Goal: Find specific page/section: Find specific page/section

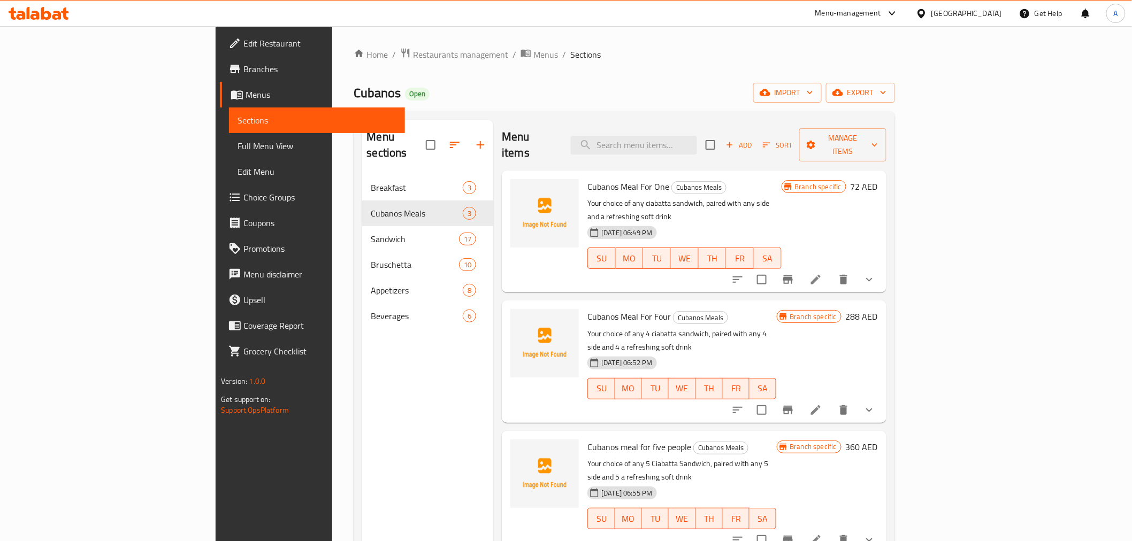
click at [353, 68] on div "Home / Restaurants management / Menus / Sections ⁠Cubanos Open import export Me…" at bounding box center [623, 359] width 541 height 622
click at [413, 61] on span "Restaurants management" at bounding box center [460, 54] width 95 height 13
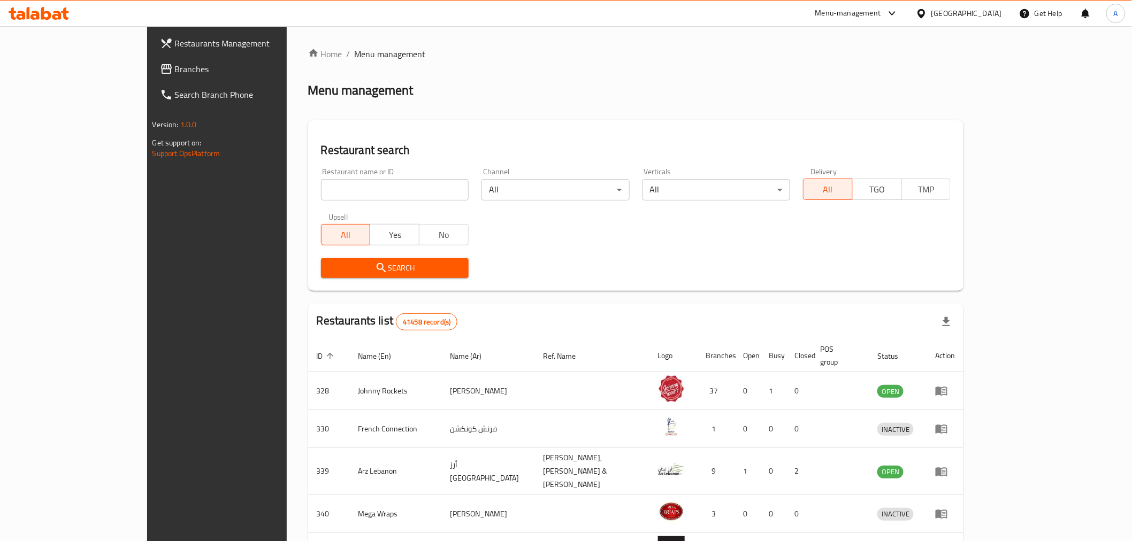
click at [328, 191] on div at bounding box center [566, 270] width 1132 height 541
click at [327, 190] on input "search" at bounding box center [395, 189] width 148 height 21
paste input "Salsa Republic"
type input "Salsa Republic"
drag, startPoint x: 415, startPoint y: 270, endPoint x: 459, endPoint y: 349, distance: 90.5
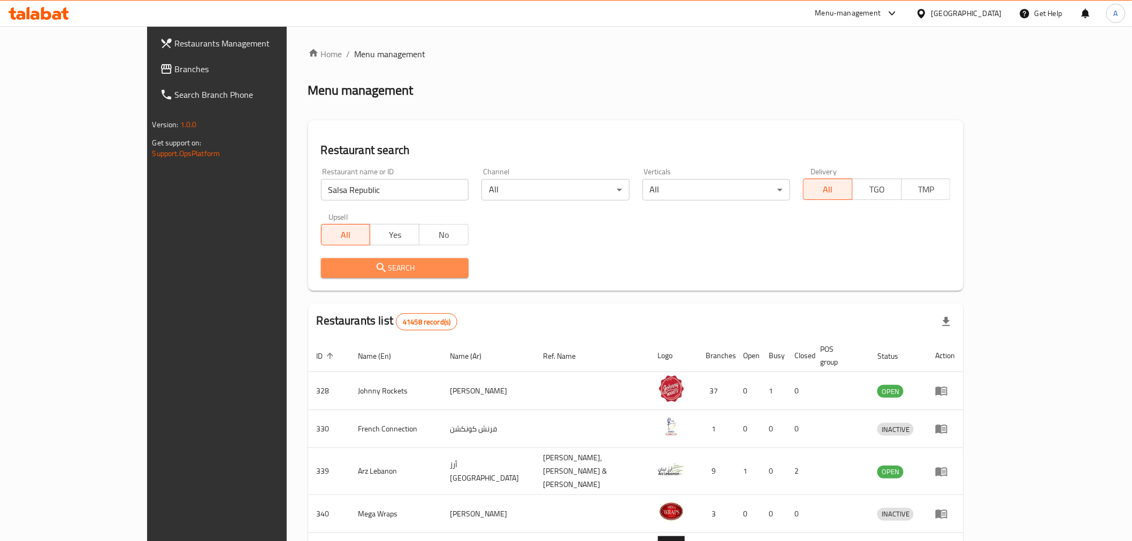
click at [415, 270] on span "Search" at bounding box center [394, 267] width 130 height 13
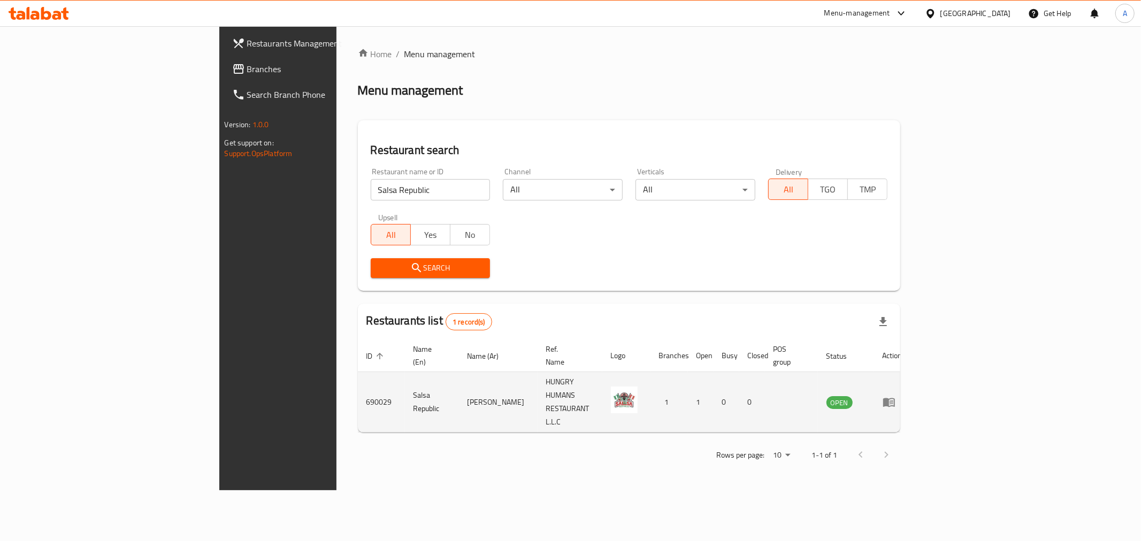
click at [358, 383] on td "690029" at bounding box center [381, 402] width 47 height 60
click at [358, 376] on td "690029" at bounding box center [381, 402] width 47 height 60
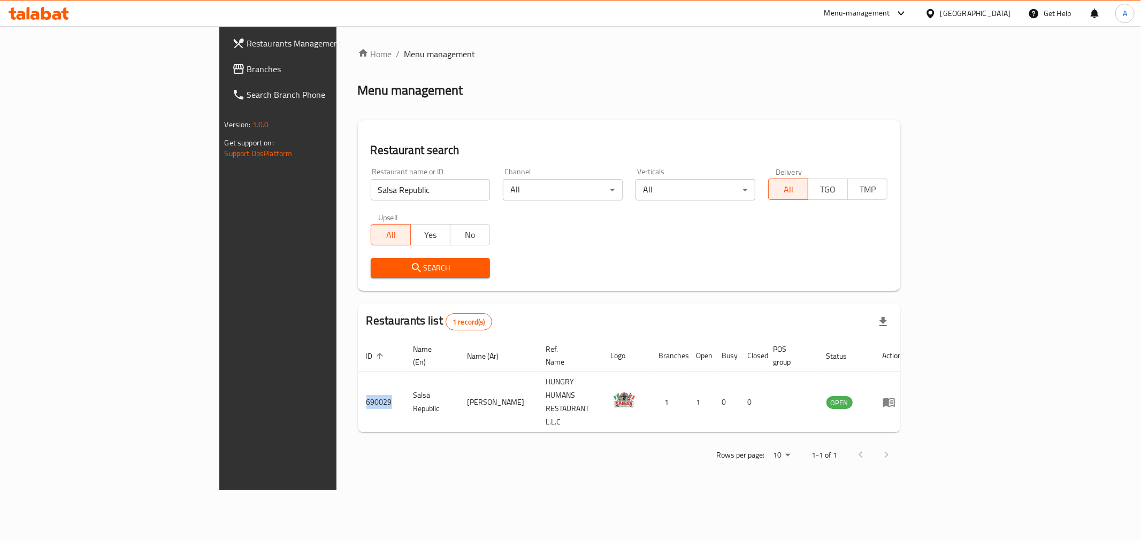
copy td "690029"
click at [850, 60] on div "Home / Menu management Menu management Restaurant search Restaurant name or ID …" at bounding box center [629, 258] width 543 height 421
